Goal: Transaction & Acquisition: Download file/media

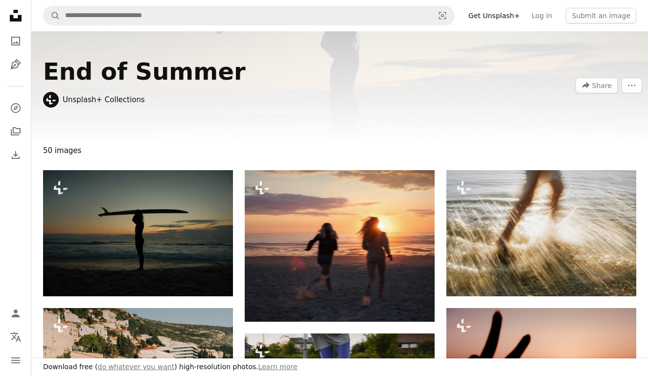
click at [10, 17] on icon at bounding box center [16, 16] width 12 height 12
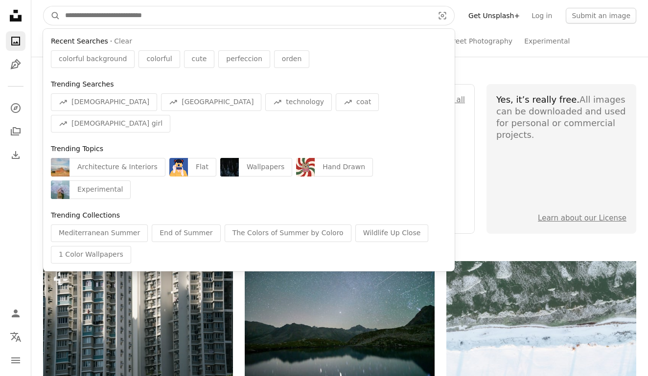
click at [122, 17] on input "Find visuals sitewide" at bounding box center [245, 15] width 370 height 19
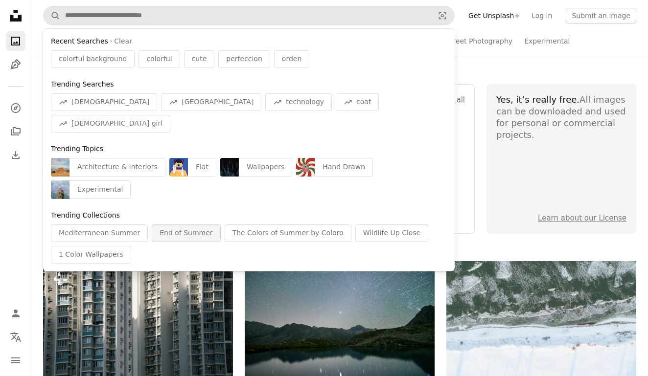
click at [154, 224] on div "End of Summer" at bounding box center [186, 233] width 68 height 18
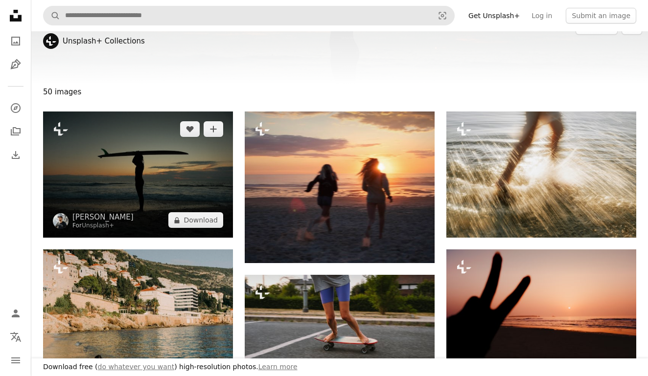
scroll to position [59, 0]
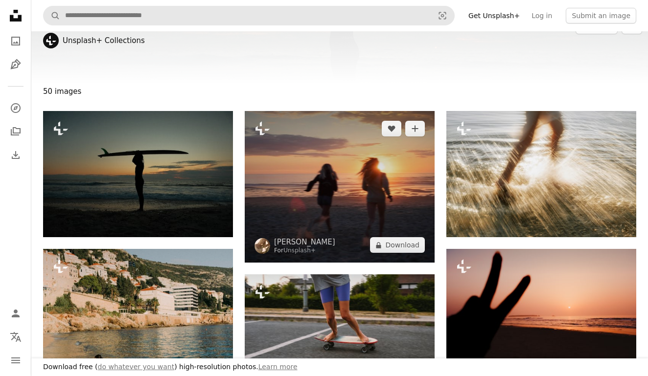
click at [328, 187] on img at bounding box center [340, 187] width 190 height 152
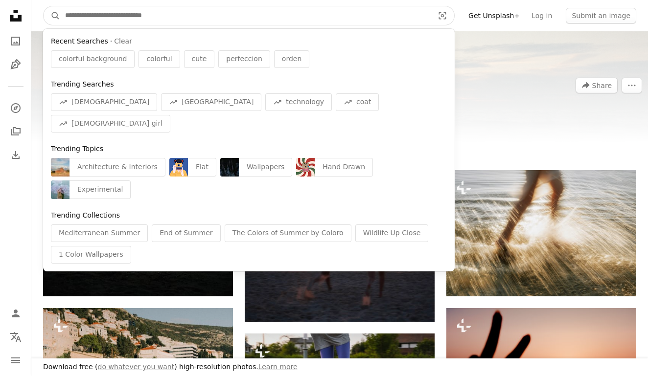
click at [407, 8] on input "Find visuals sitewide" at bounding box center [245, 15] width 370 height 19
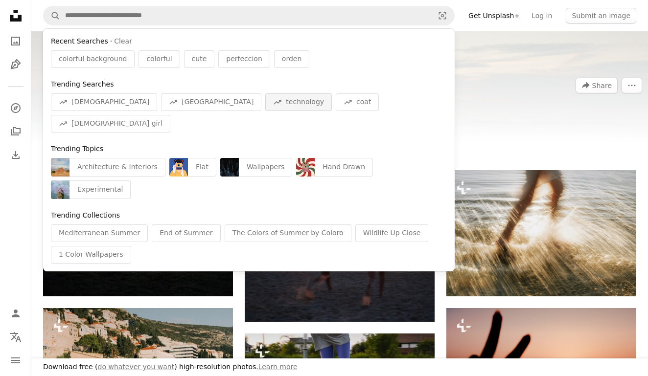
click at [286, 100] on span "technology" at bounding box center [305, 102] width 38 height 10
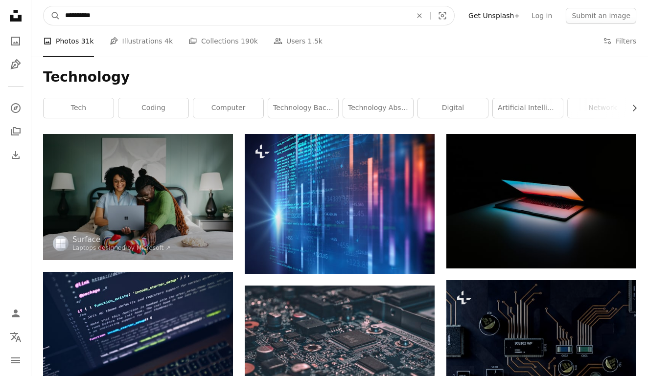
click at [246, 19] on input "**********" at bounding box center [234, 15] width 348 height 19
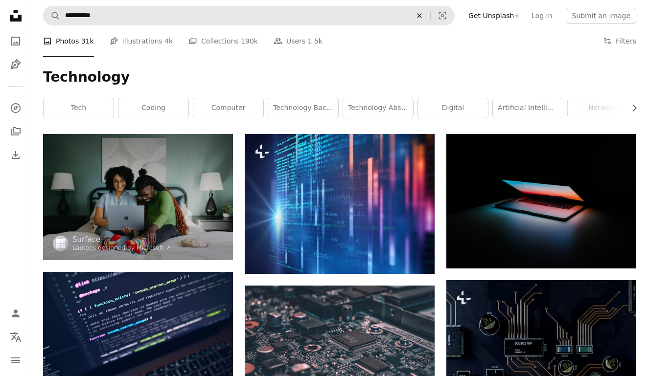
click at [430, 16] on icon "An X shape" at bounding box center [419, 16] width 22 height 8
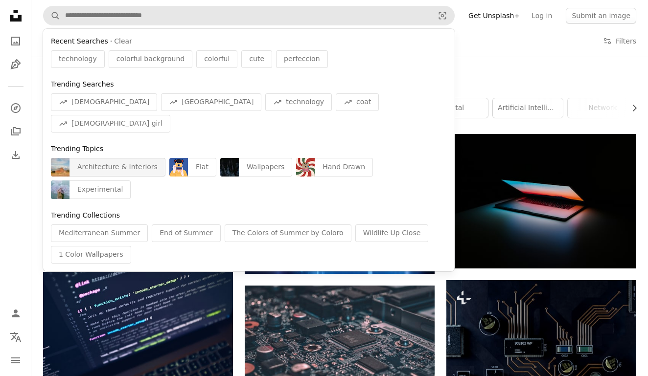
click at [115, 158] on div "Architecture & Interiors" at bounding box center [117, 167] width 96 height 19
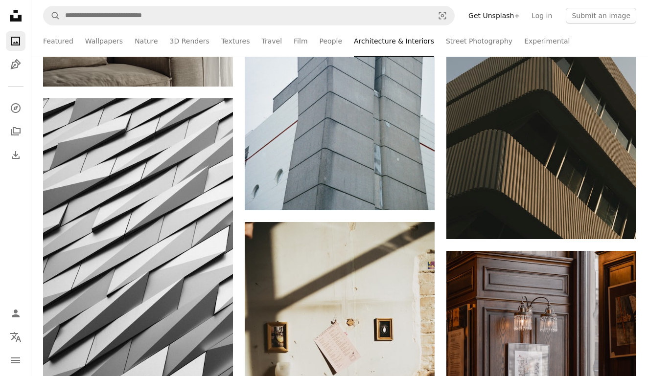
scroll to position [1545, 0]
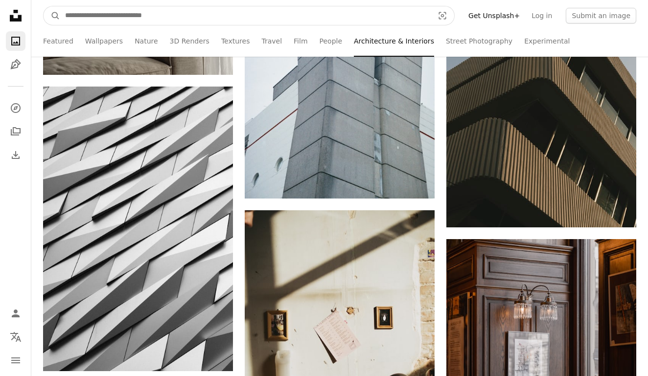
click at [416, 11] on input "Find visuals sitewide" at bounding box center [245, 15] width 370 height 19
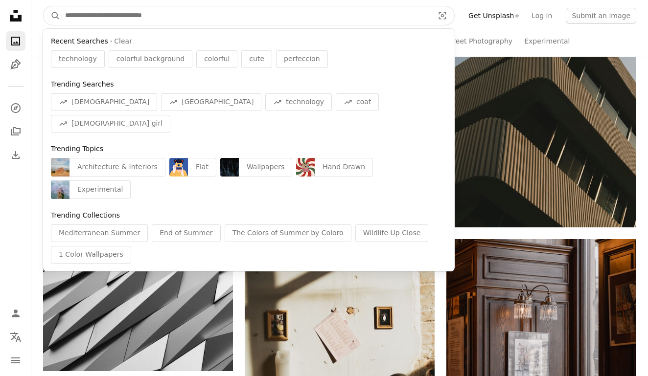
click at [78, 15] on input "Find visuals sitewide" at bounding box center [245, 15] width 370 height 19
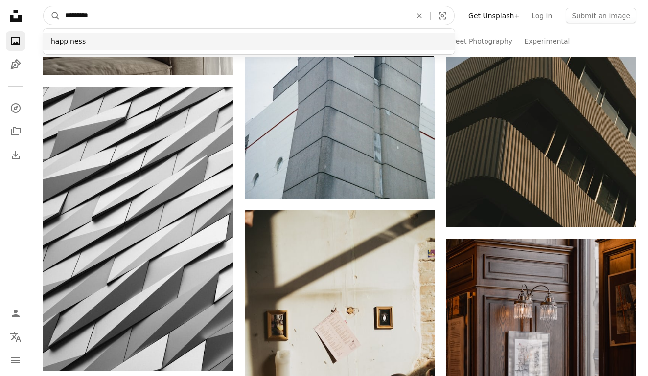
type input "*********"
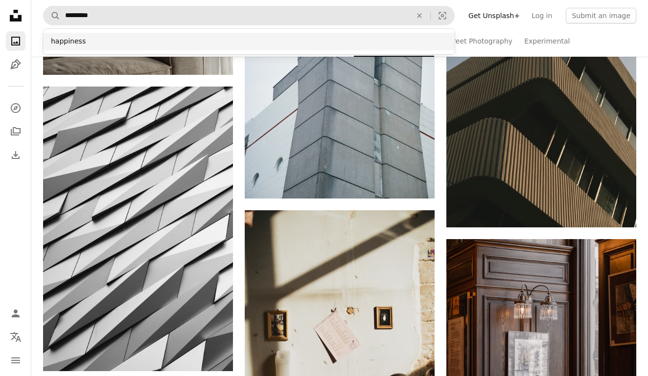
click at [58, 39] on div "happiness" at bounding box center [248, 42] width 411 height 18
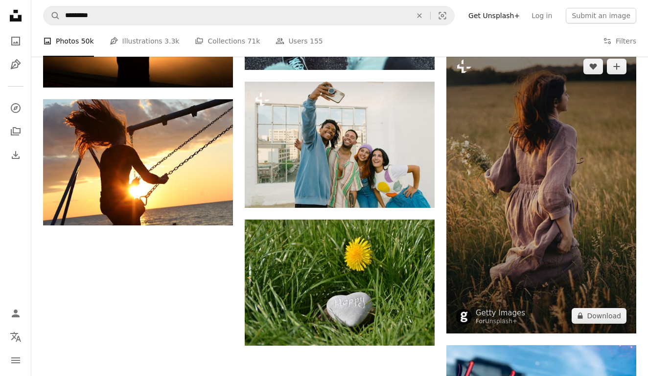
scroll to position [993, 0]
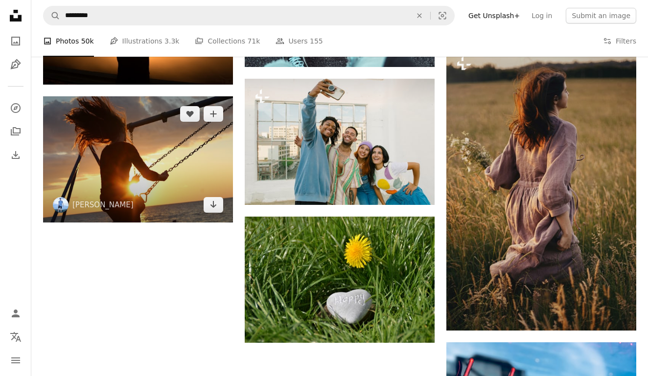
click at [170, 146] on img at bounding box center [138, 159] width 190 height 126
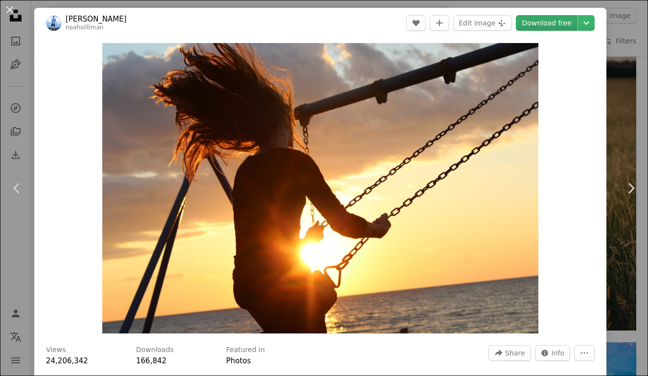
click at [553, 22] on link "Download free" at bounding box center [546, 23] width 62 height 16
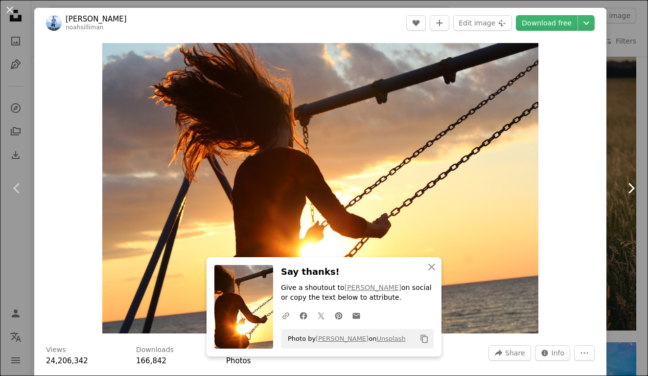
click at [632, 228] on link "Chevron right" at bounding box center [630, 188] width 34 height 94
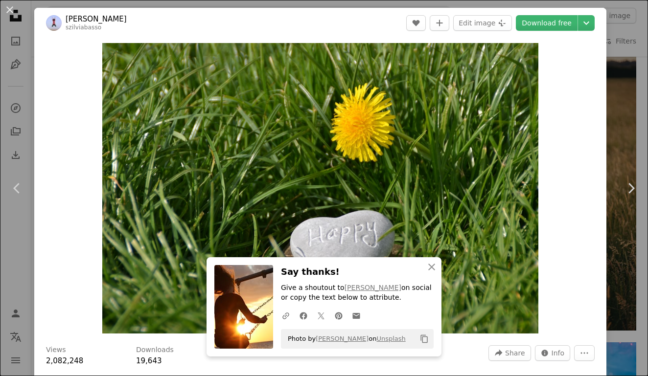
click at [625, 114] on div "An X shape Chevron left Chevron right An X shape Close Say thanks! Give a shout…" at bounding box center [324, 188] width 648 height 376
